Goal: Ask a question

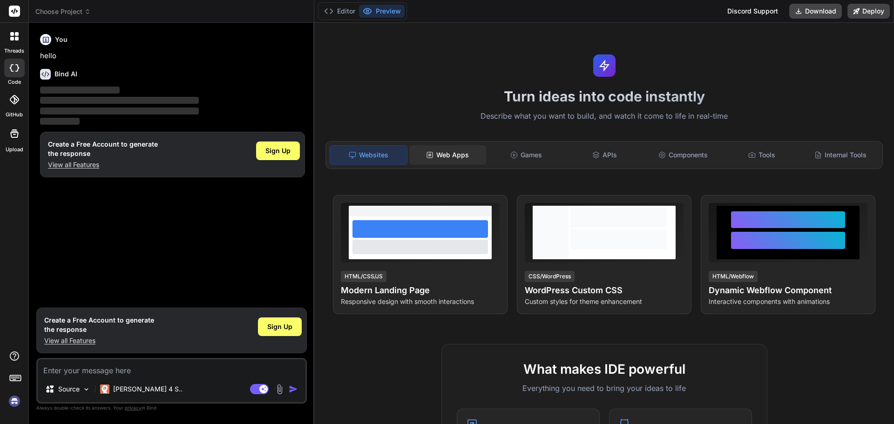
click at [451, 155] on div "Web Apps" at bounding box center [447, 155] width 77 height 20
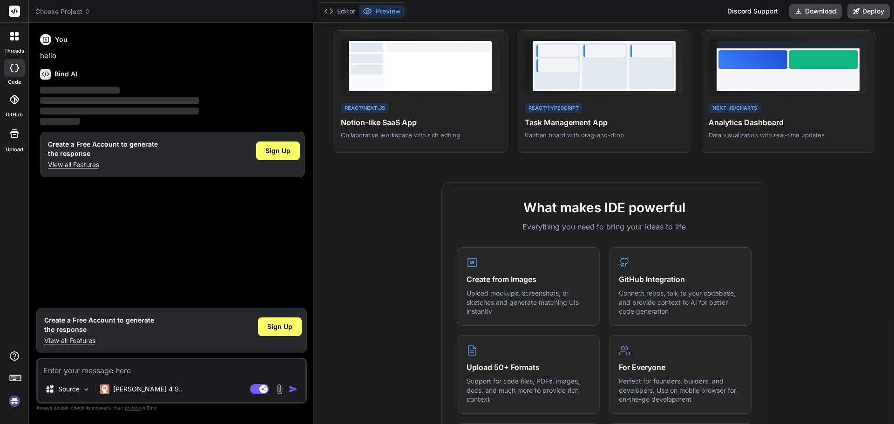
scroll to position [47, 0]
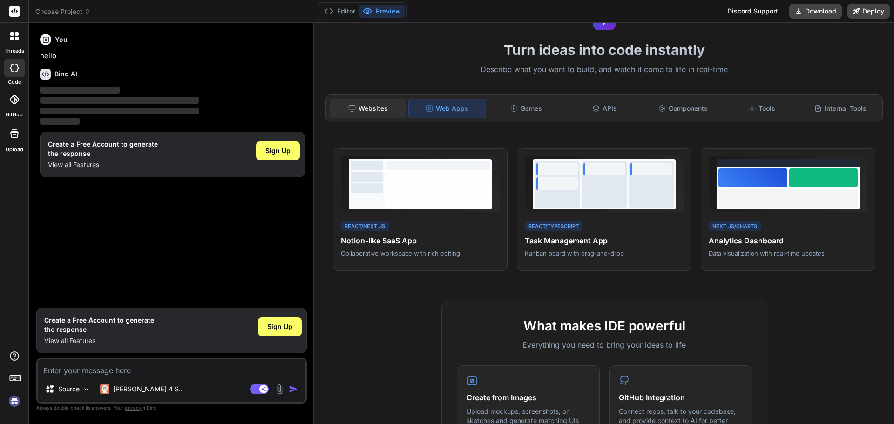
click at [366, 108] on div "Websites" at bounding box center [368, 109] width 77 height 20
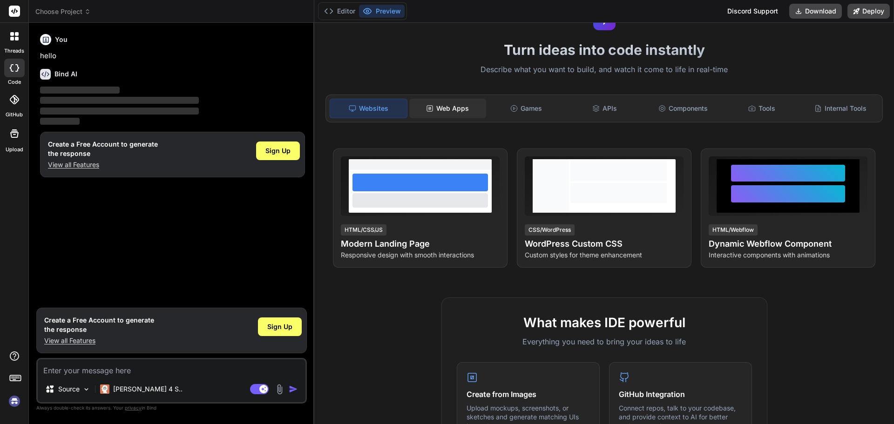
click at [466, 109] on div "Web Apps" at bounding box center [447, 109] width 77 height 20
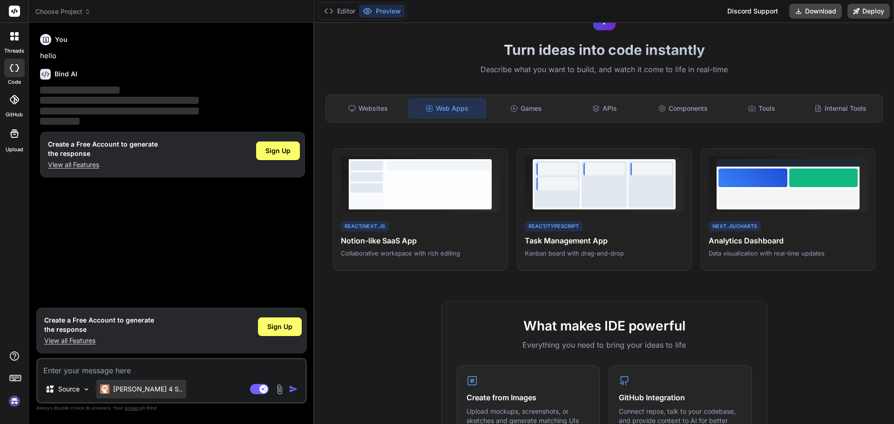
click at [121, 386] on p "[PERSON_NAME] 4 S.." at bounding box center [147, 389] width 69 height 9
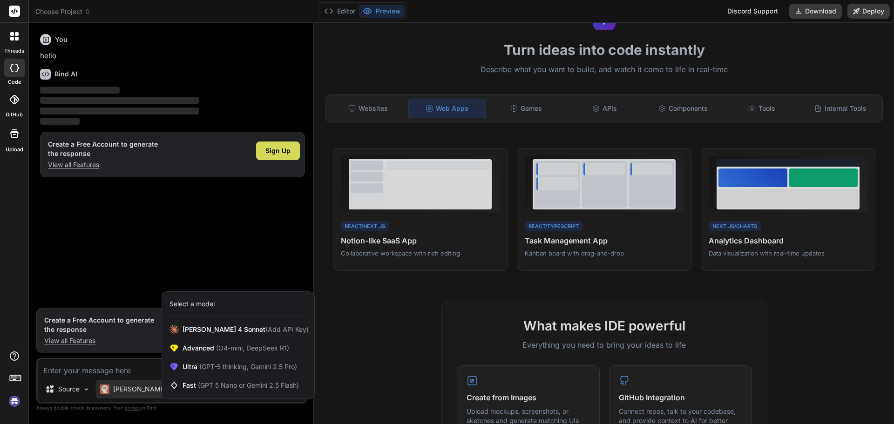
click at [424, 359] on div at bounding box center [447, 212] width 894 height 424
type textarea "x"
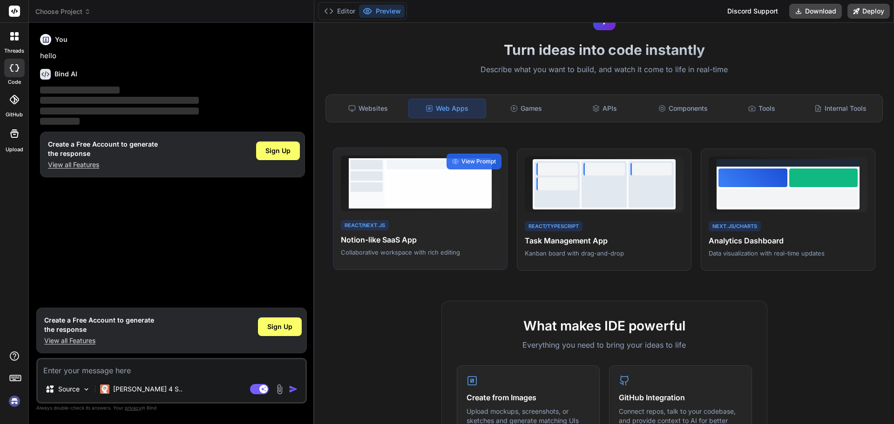
click at [395, 257] on p "Collaborative workspace with rich editing" at bounding box center [420, 252] width 159 height 8
click at [388, 198] on div at bounding box center [438, 187] width 103 height 33
click at [281, 338] on div "Sign Up" at bounding box center [280, 331] width 44 height 30
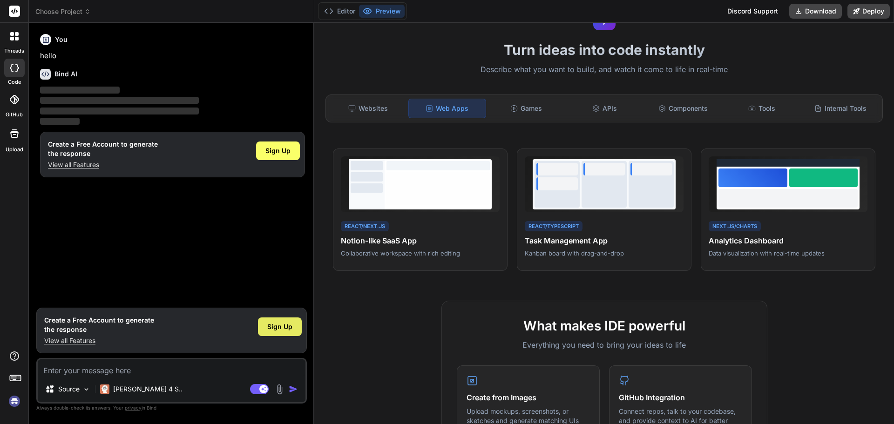
click at [286, 330] on span "Sign Up" at bounding box center [279, 326] width 25 height 9
